Goal: Task Accomplishment & Management: Complete application form

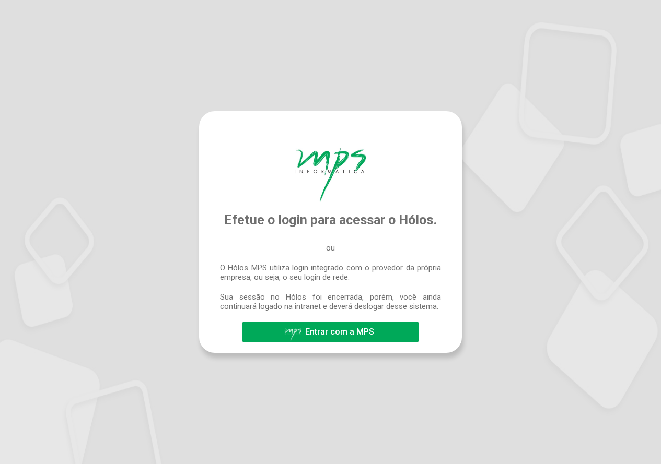
click at [333, 331] on span "Entrar com a MPS" at bounding box center [339, 332] width 69 height 10
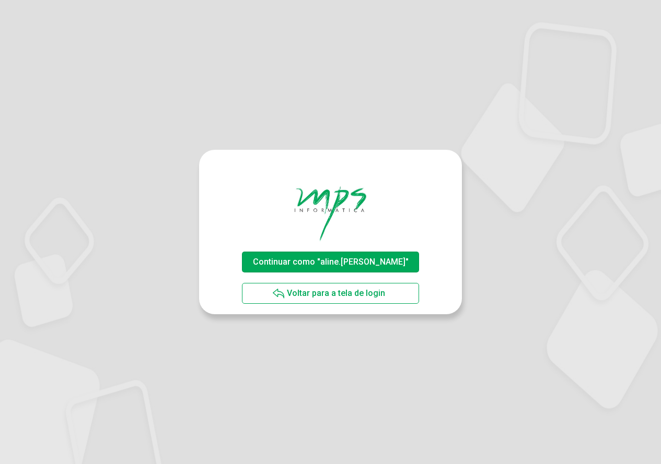
click at [372, 255] on span "Continuar como "aline.[PERSON_NAME]"" at bounding box center [330, 262] width 161 height 18
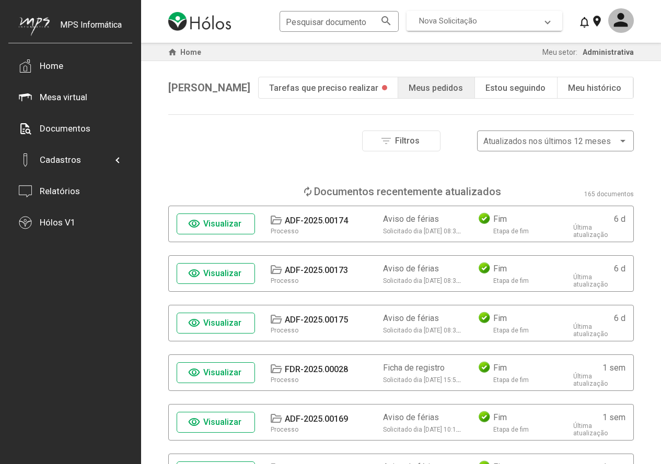
click at [493, 23] on span "Nova Solicitação" at bounding box center [482, 20] width 126 height 9
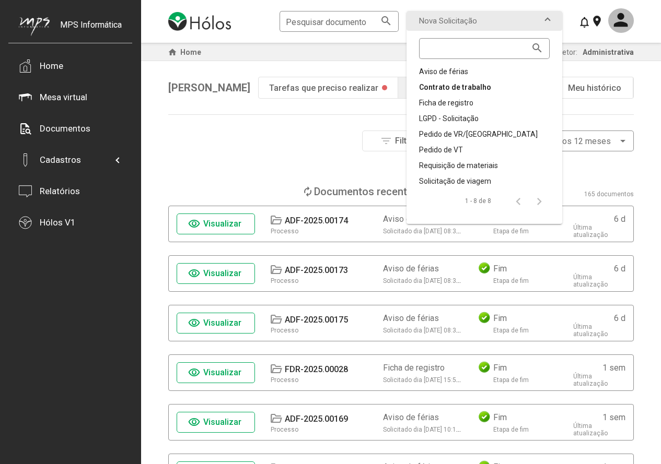
click at [475, 87] on div "Contrato de trabalho" at bounding box center [484, 87] width 131 height 10
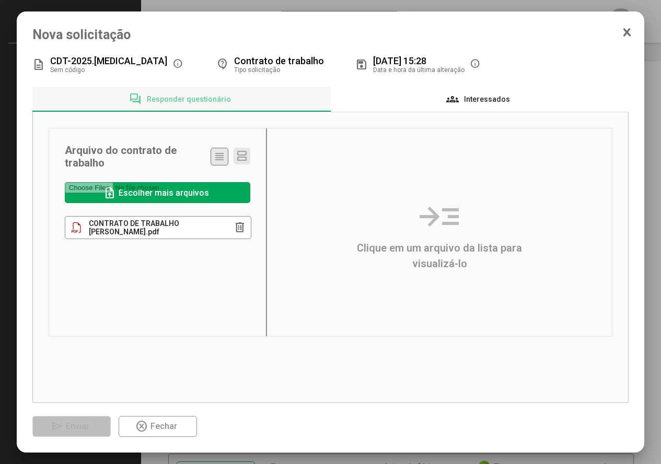
drag, startPoint x: 500, startPoint y: 99, endPoint x: 491, endPoint y: 113, distance: 16.9
click at [500, 99] on span "Interessados" at bounding box center [487, 99] width 46 height 8
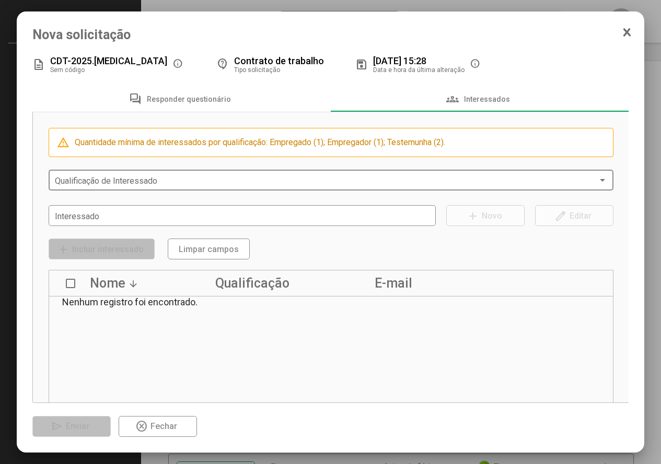
click at [90, 177] on div "Qualificação de Interessado" at bounding box center [331, 179] width 553 height 23
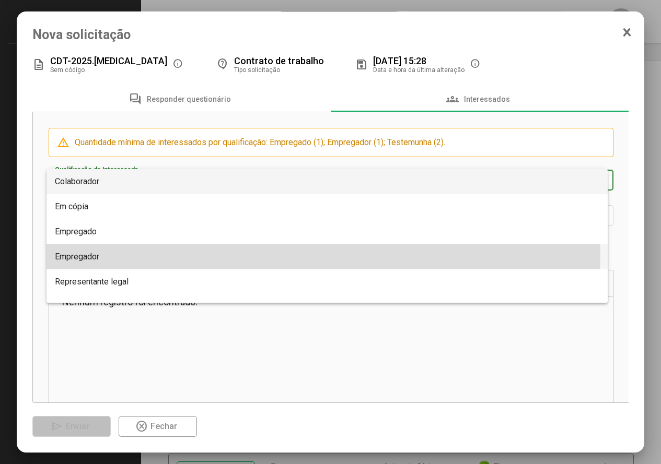
click at [111, 255] on span "Empregador" at bounding box center [327, 256] width 545 height 25
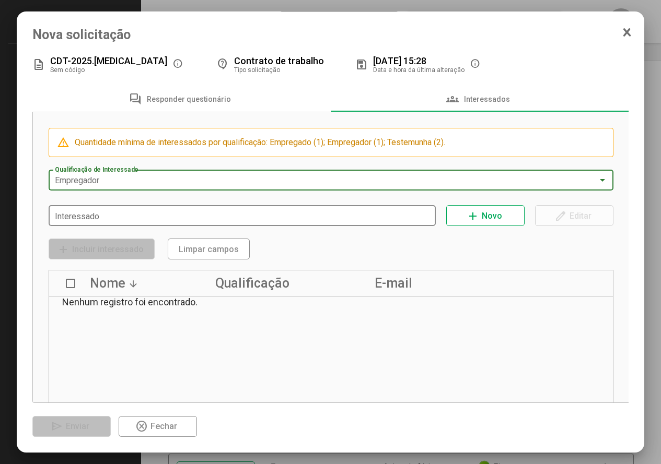
click at [112, 215] on input "Interessado" at bounding box center [242, 216] width 375 height 9
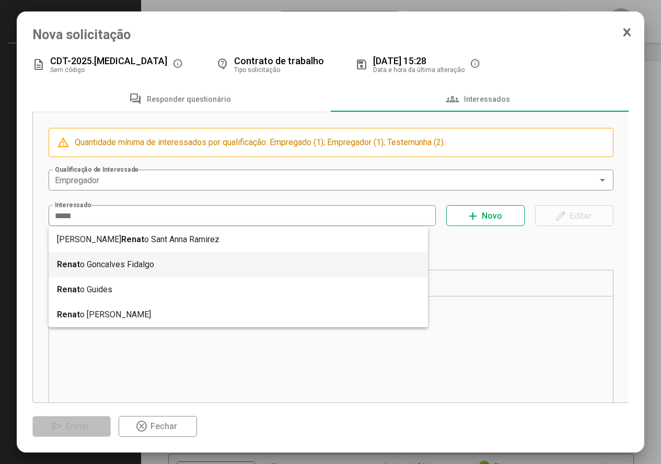
click at [132, 265] on mat-option "Renat o Goncalves Fidalgo" at bounding box center [239, 264] width 380 height 25
type input "**********"
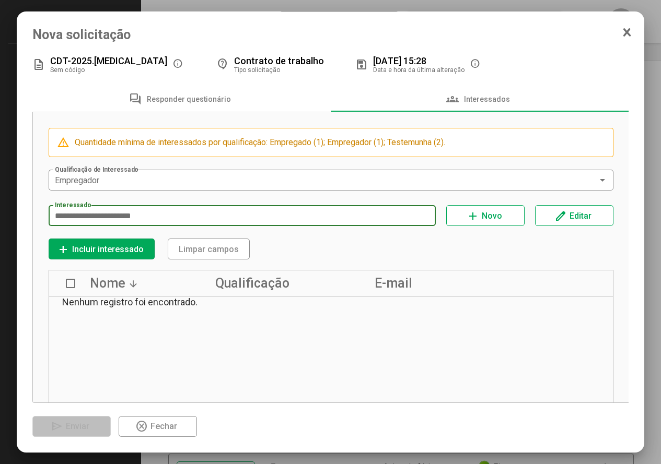
click at [112, 246] on span "Incluir interessado" at bounding box center [108, 249] width 72 height 10
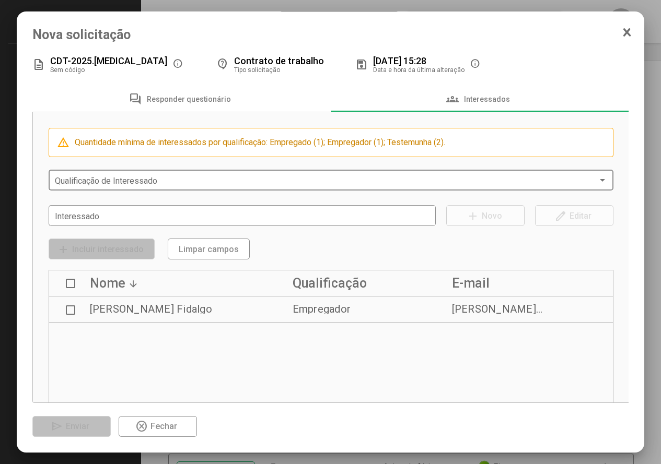
click at [102, 183] on span at bounding box center [326, 180] width 543 height 9
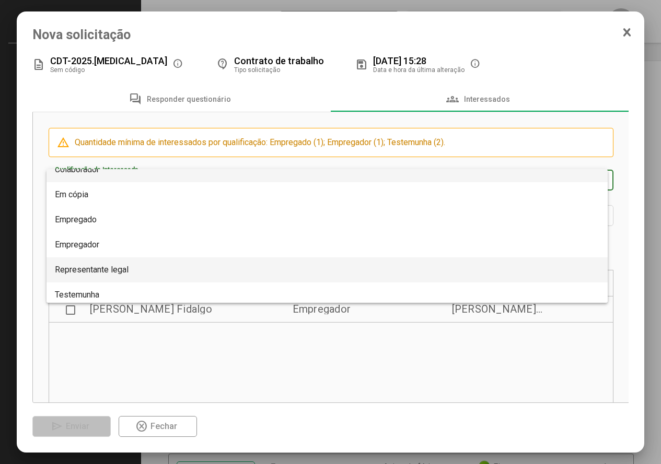
scroll to position [17, 0]
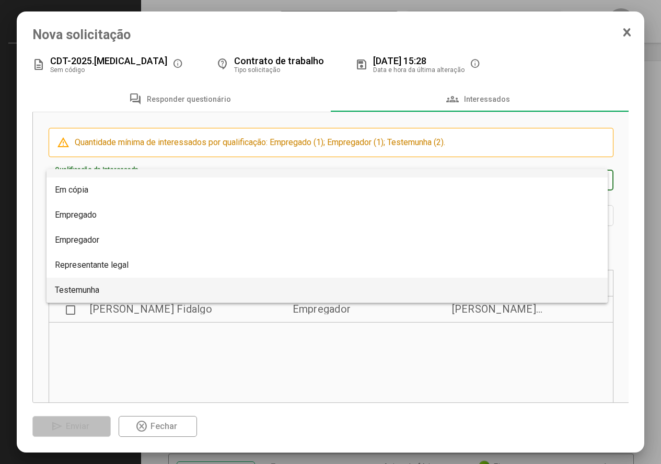
click at [112, 287] on span "Testemunha" at bounding box center [327, 290] width 545 height 25
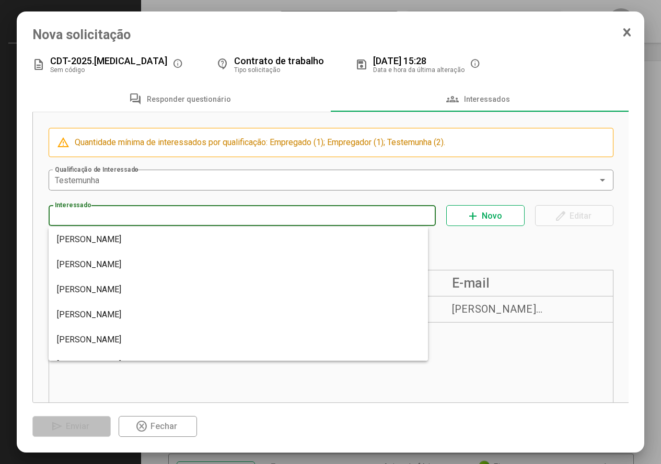
click at [106, 217] on input "Interessado" at bounding box center [242, 216] width 375 height 9
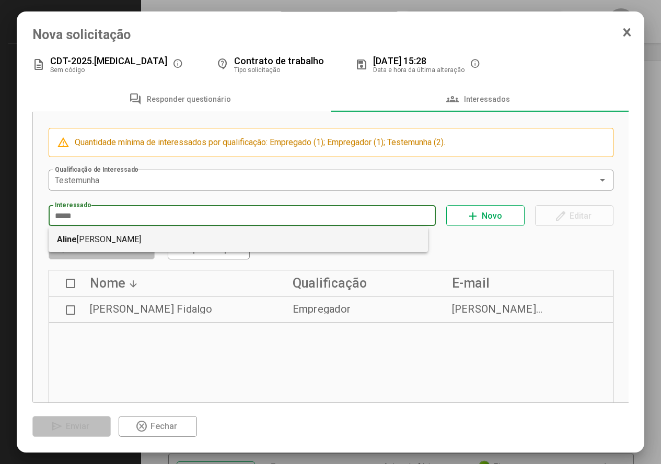
click at [114, 244] on mat-option "Aline Cristine Rodrigues" at bounding box center [239, 239] width 380 height 25
type input "**********"
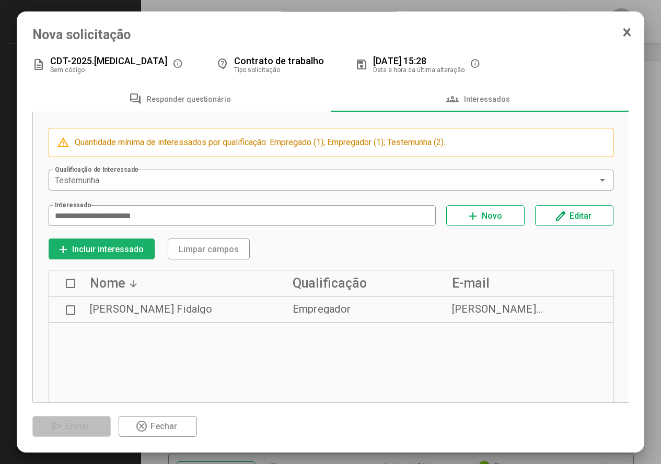
click at [111, 247] on span "Incluir interessado" at bounding box center [108, 249] width 72 height 10
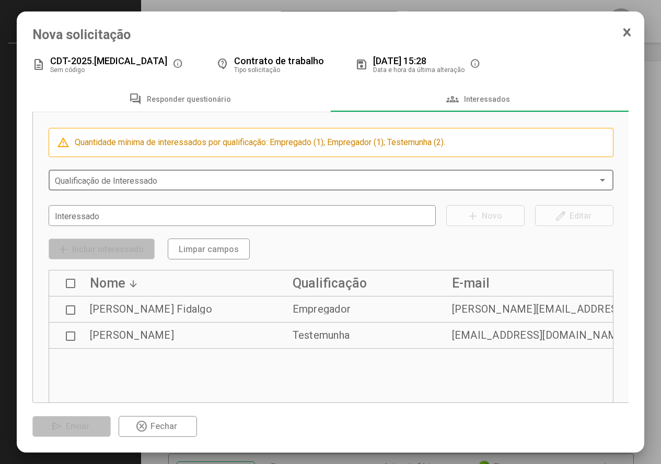
click at [101, 178] on span at bounding box center [326, 180] width 543 height 9
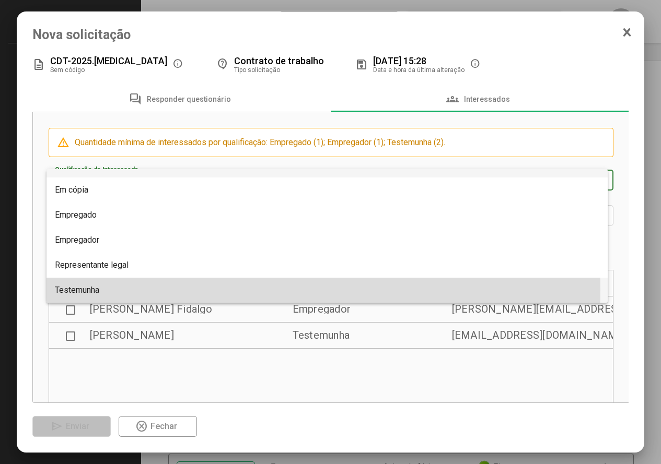
click at [88, 289] on span "Testemunha" at bounding box center [77, 290] width 44 height 10
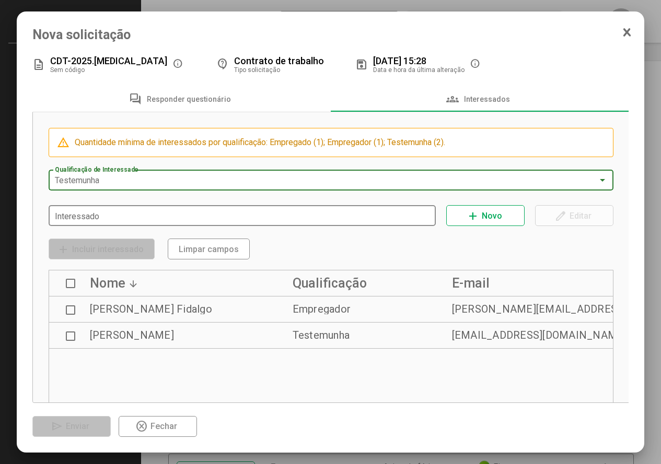
click at [89, 216] on input "Interessado" at bounding box center [242, 216] width 375 height 9
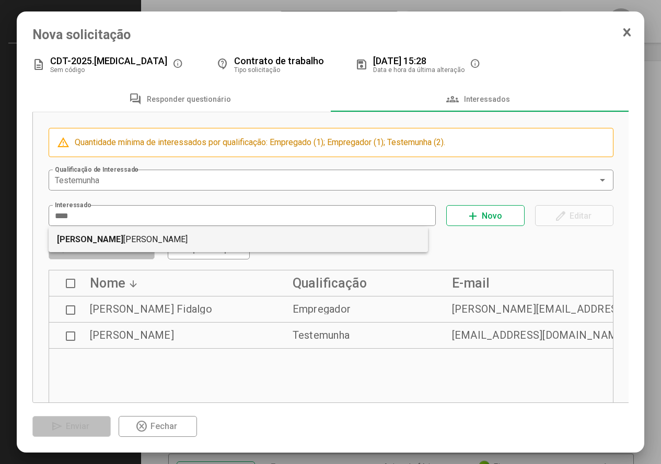
click at [93, 238] on mat-option "Dion isio Rafael Baptista" at bounding box center [239, 239] width 380 height 25
type input "**********"
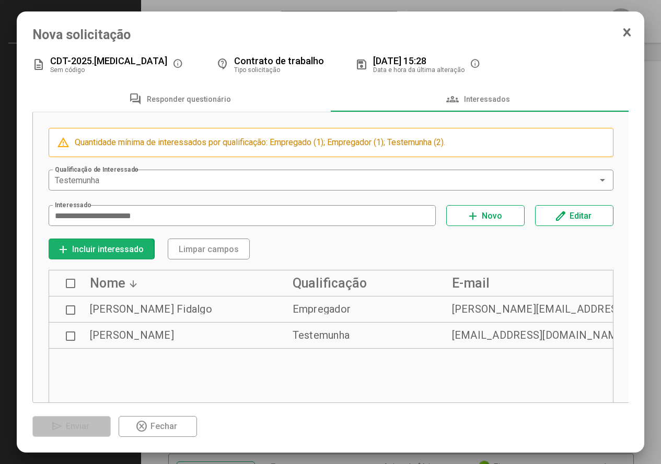
click at [93, 253] on span "Incluir interessado" at bounding box center [108, 249] width 72 height 10
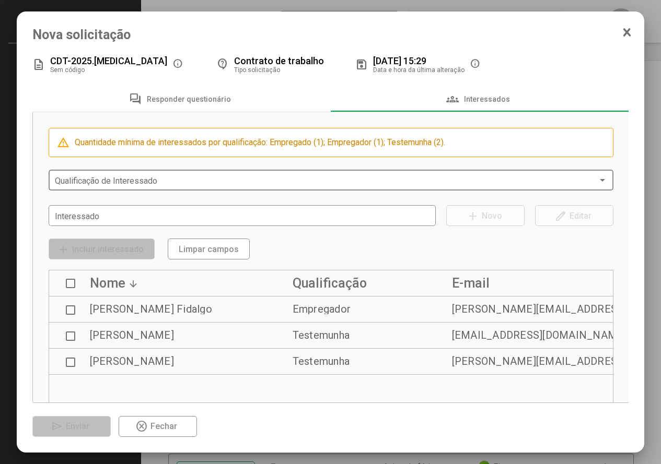
click at [96, 180] on span at bounding box center [326, 180] width 543 height 9
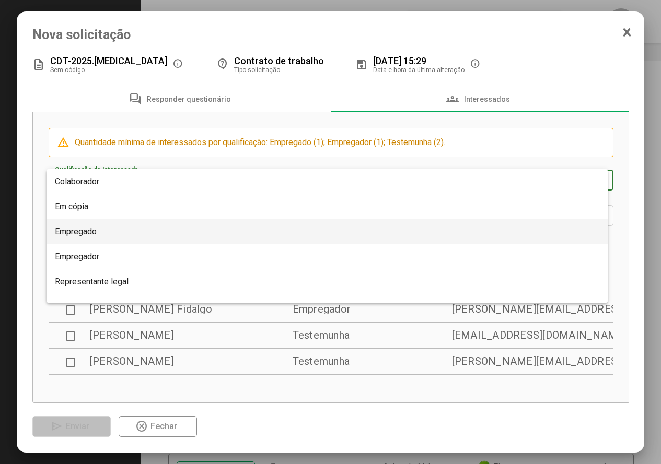
click at [98, 235] on span "Empregado" at bounding box center [327, 231] width 545 height 25
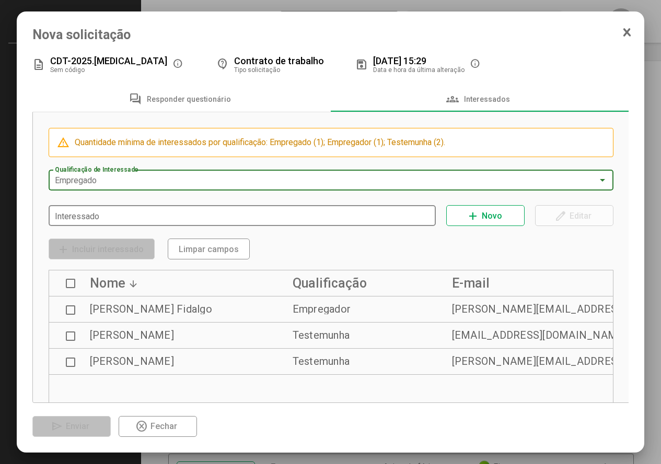
click at [96, 214] on input "Interessado" at bounding box center [242, 216] width 375 height 9
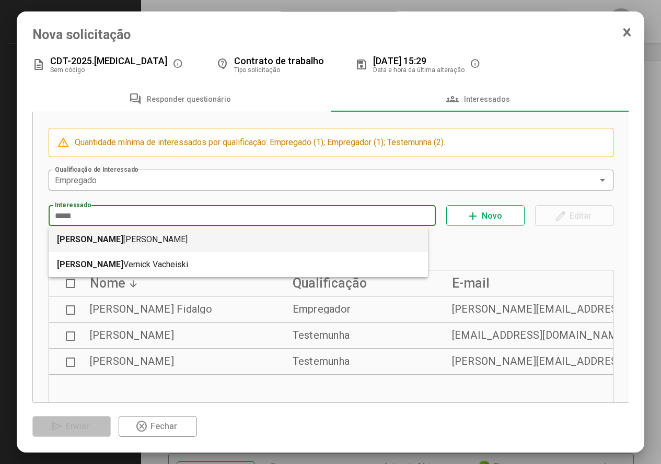
click at [108, 239] on mat-option "David Luiz Becker de Souza" at bounding box center [239, 239] width 380 height 25
type input "**********"
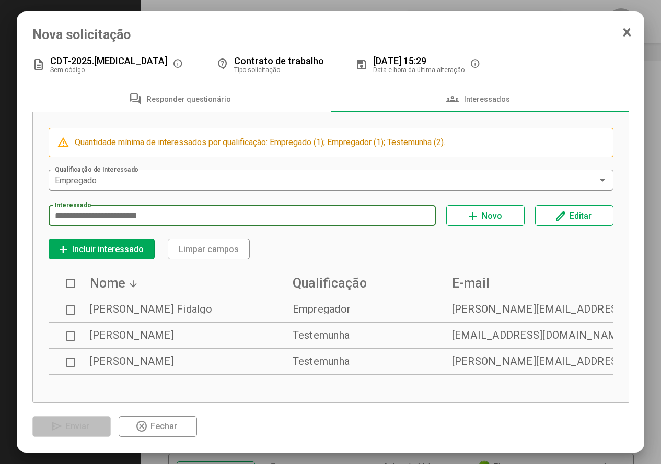
click at [91, 246] on span "Incluir interessado" at bounding box center [108, 249] width 72 height 10
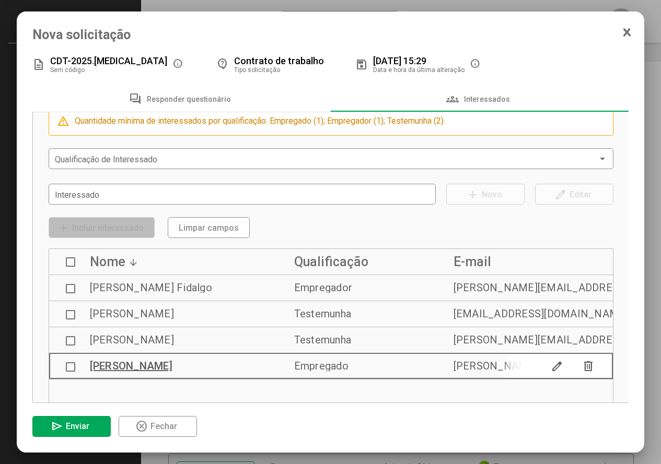
scroll to position [0, 0]
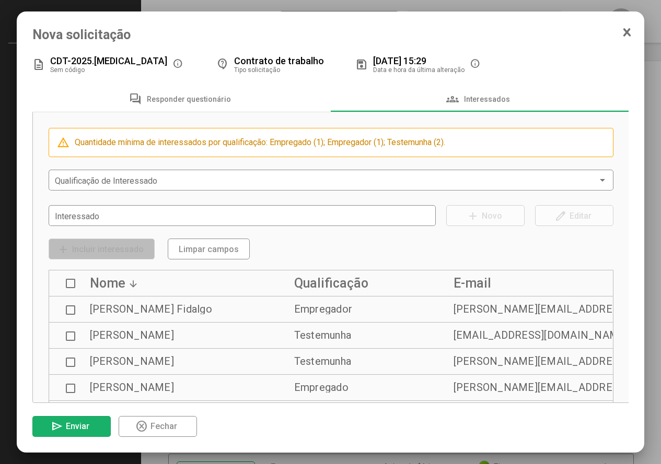
click at [82, 424] on span "Enviar" at bounding box center [78, 426] width 24 height 10
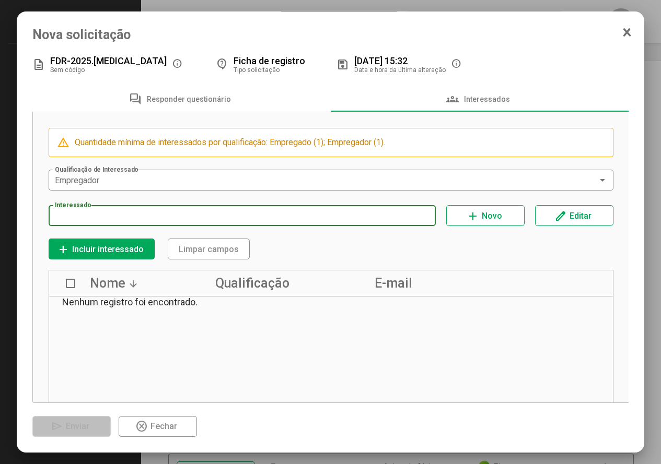
type input "**********"
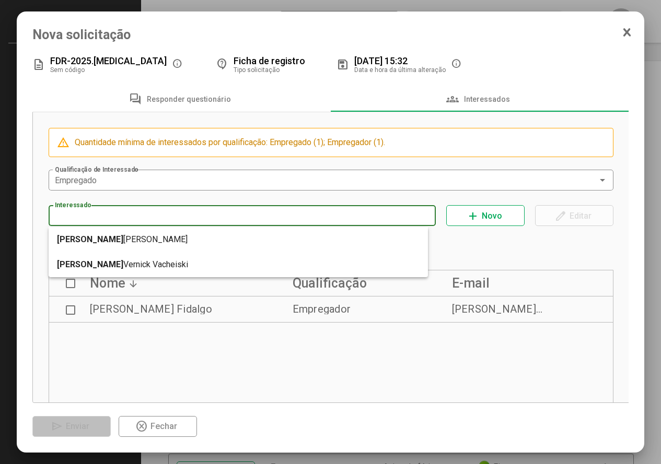
type input "**********"
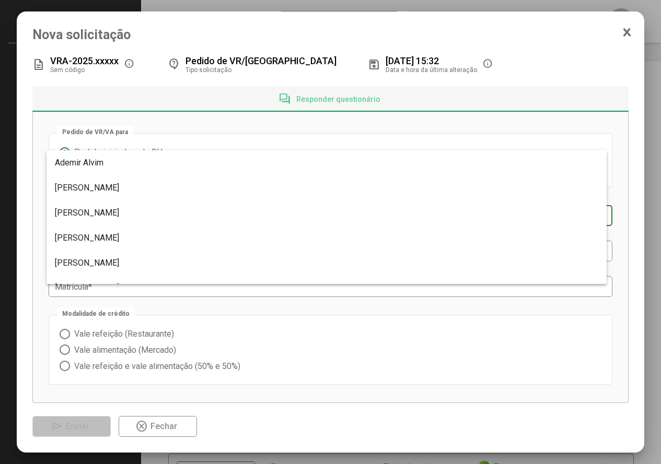
scroll to position [272, 0]
